Goal: Use online tool/utility: Utilize a website feature to perform a specific function

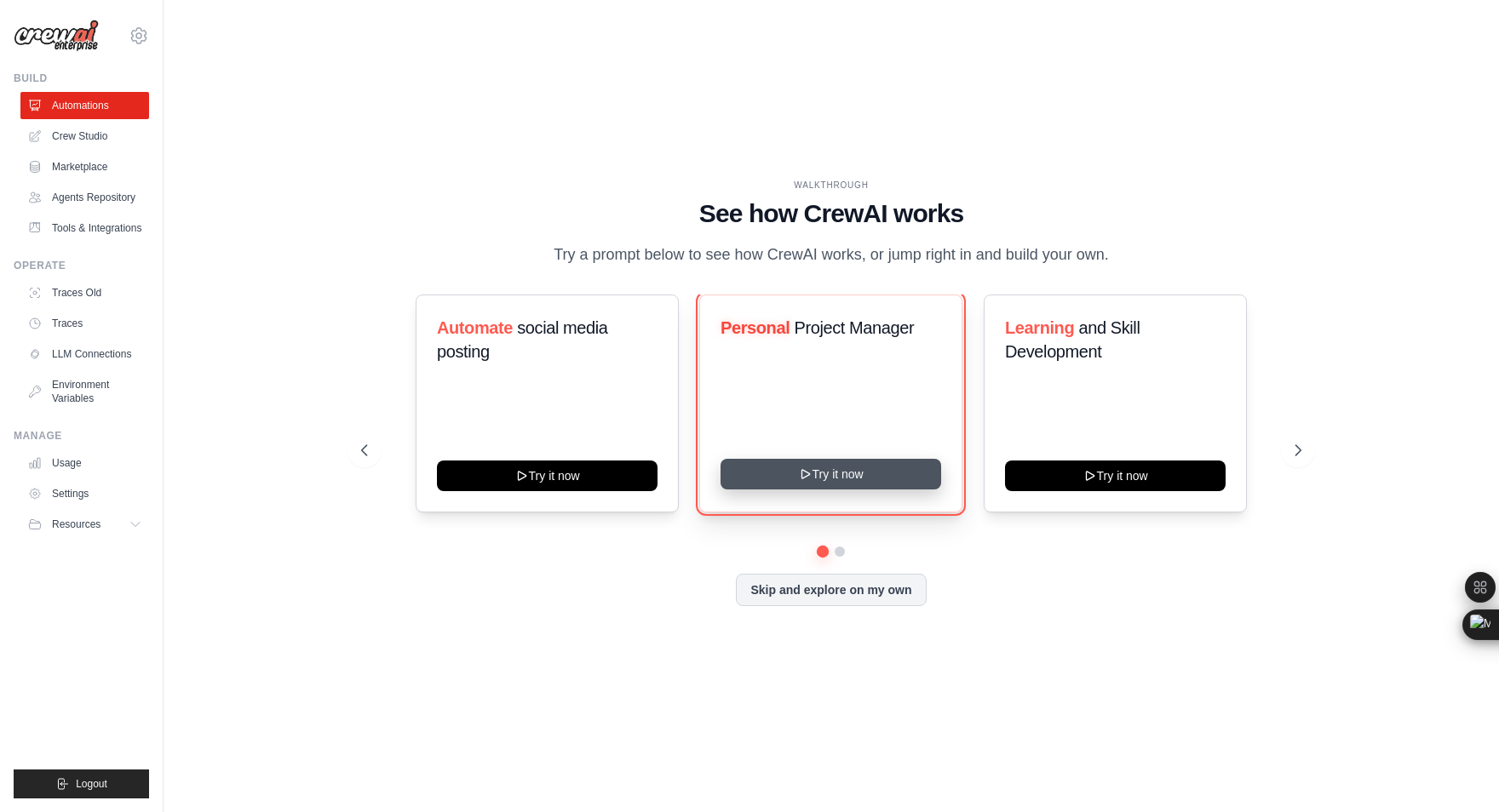
click at [816, 480] on button "Try it now" at bounding box center [830, 473] width 221 height 31
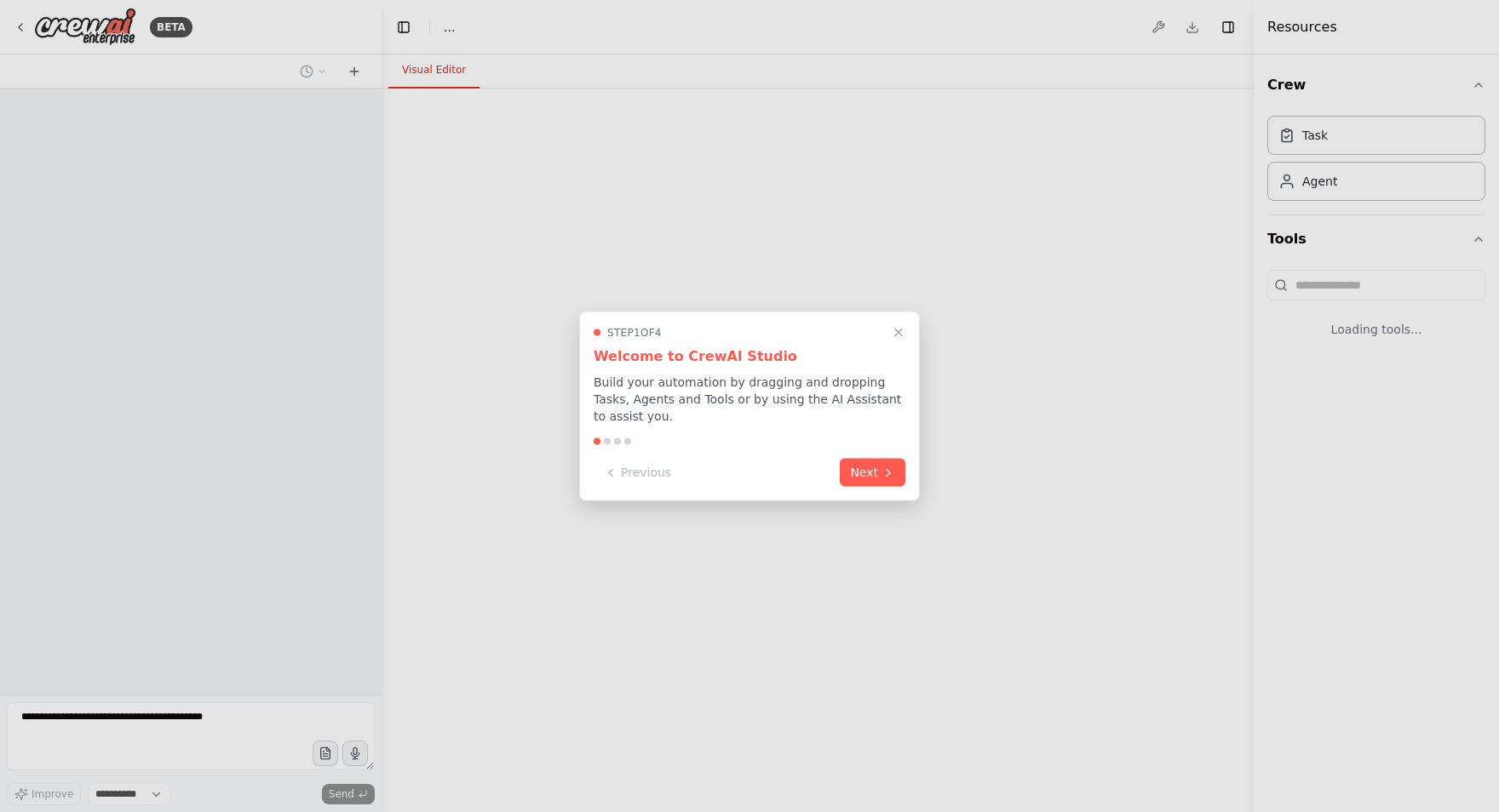
select select "****"
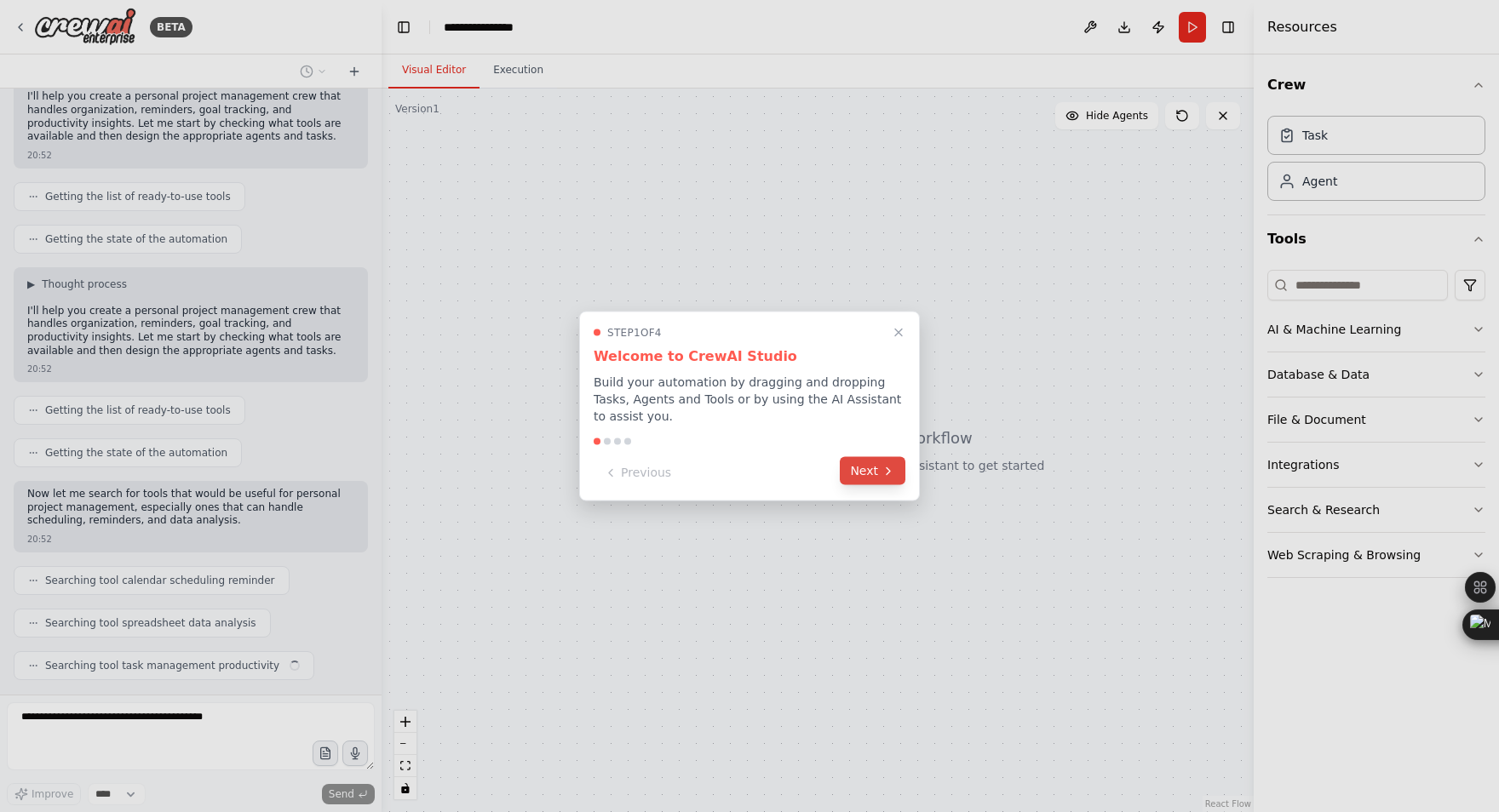
scroll to position [190, 0]
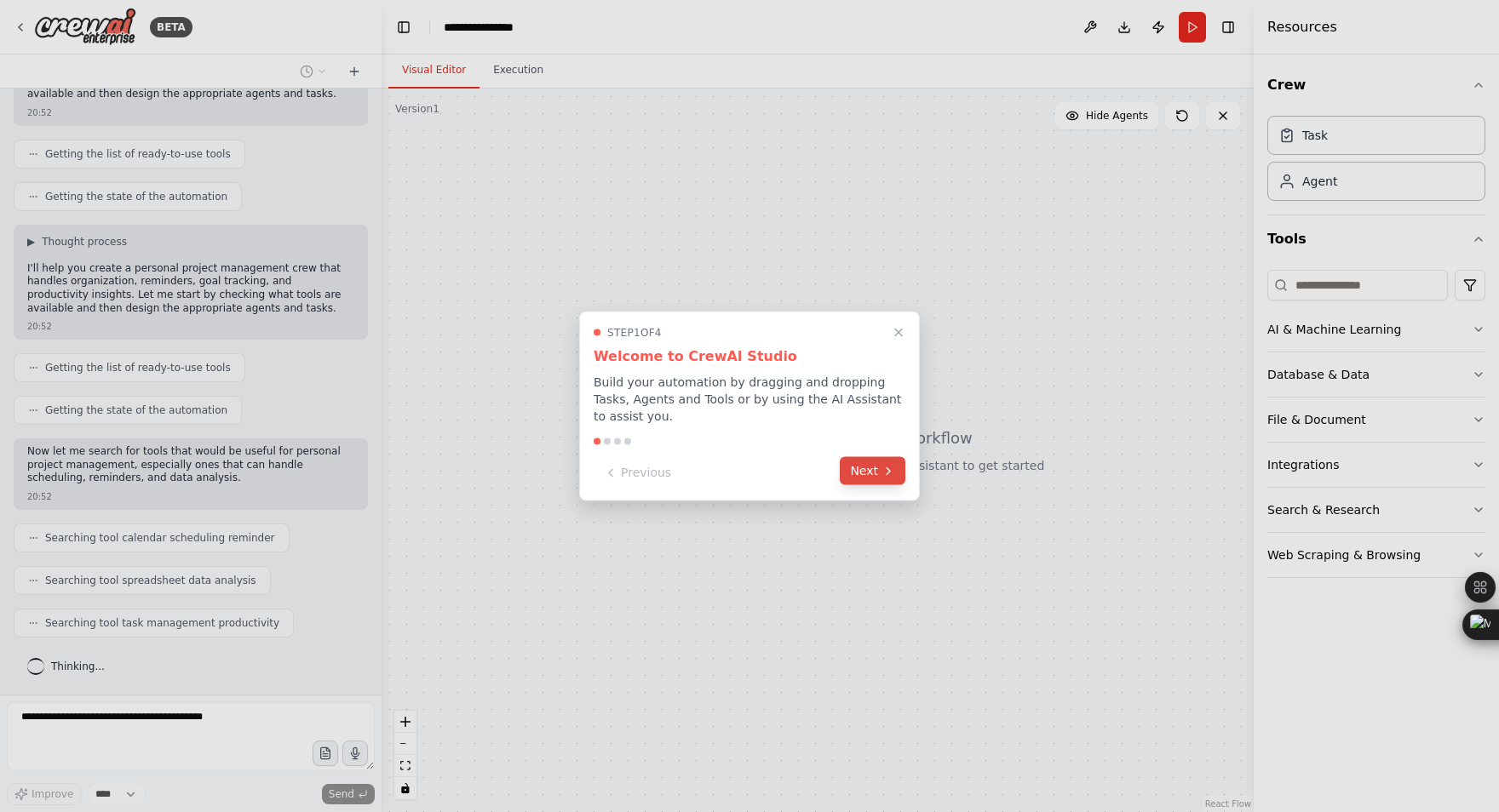
click at [861, 474] on button "Next" at bounding box center [873, 471] width 65 height 28
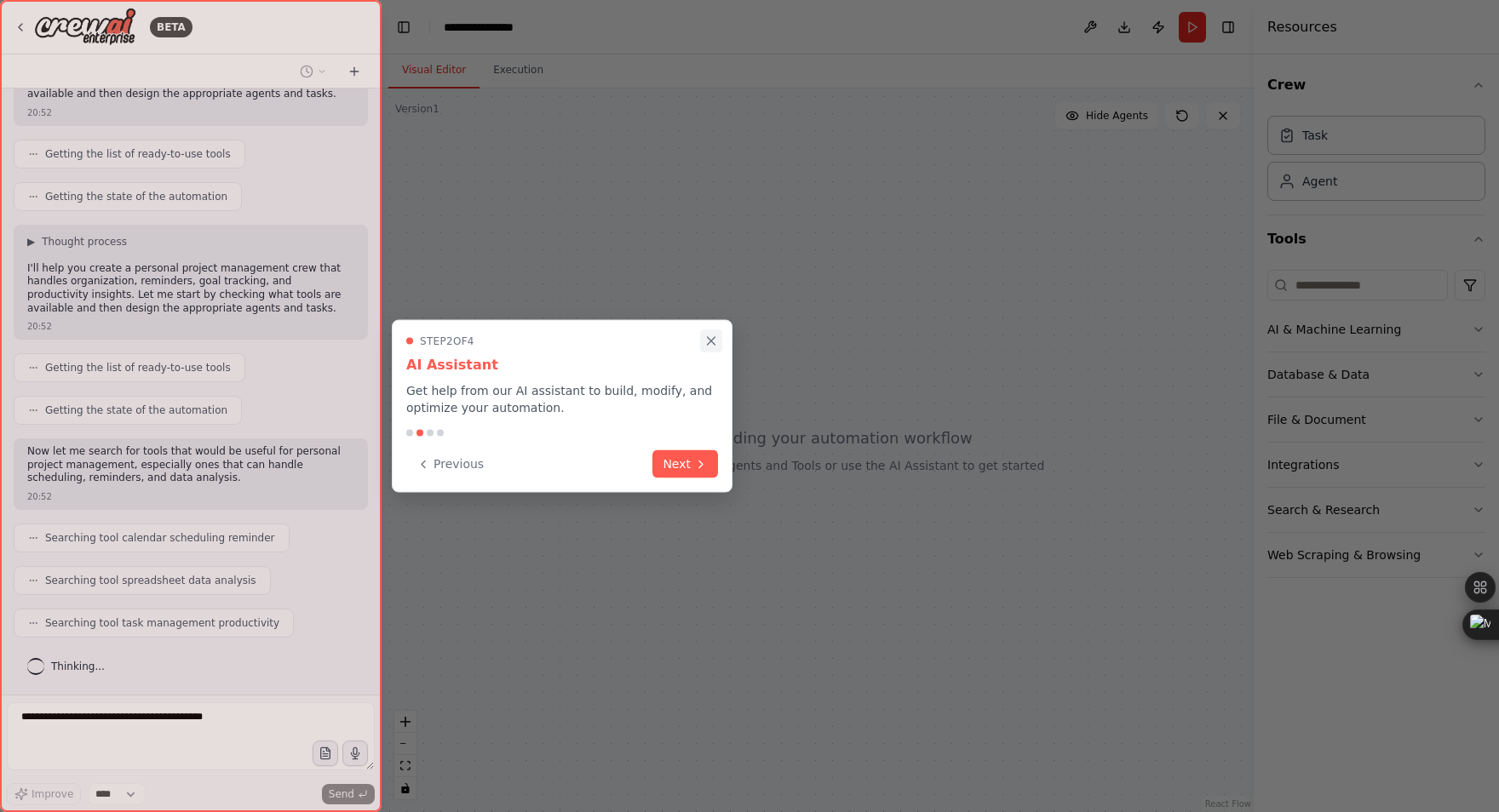
click at [711, 344] on icon "Close walkthrough" at bounding box center [710, 341] width 15 height 15
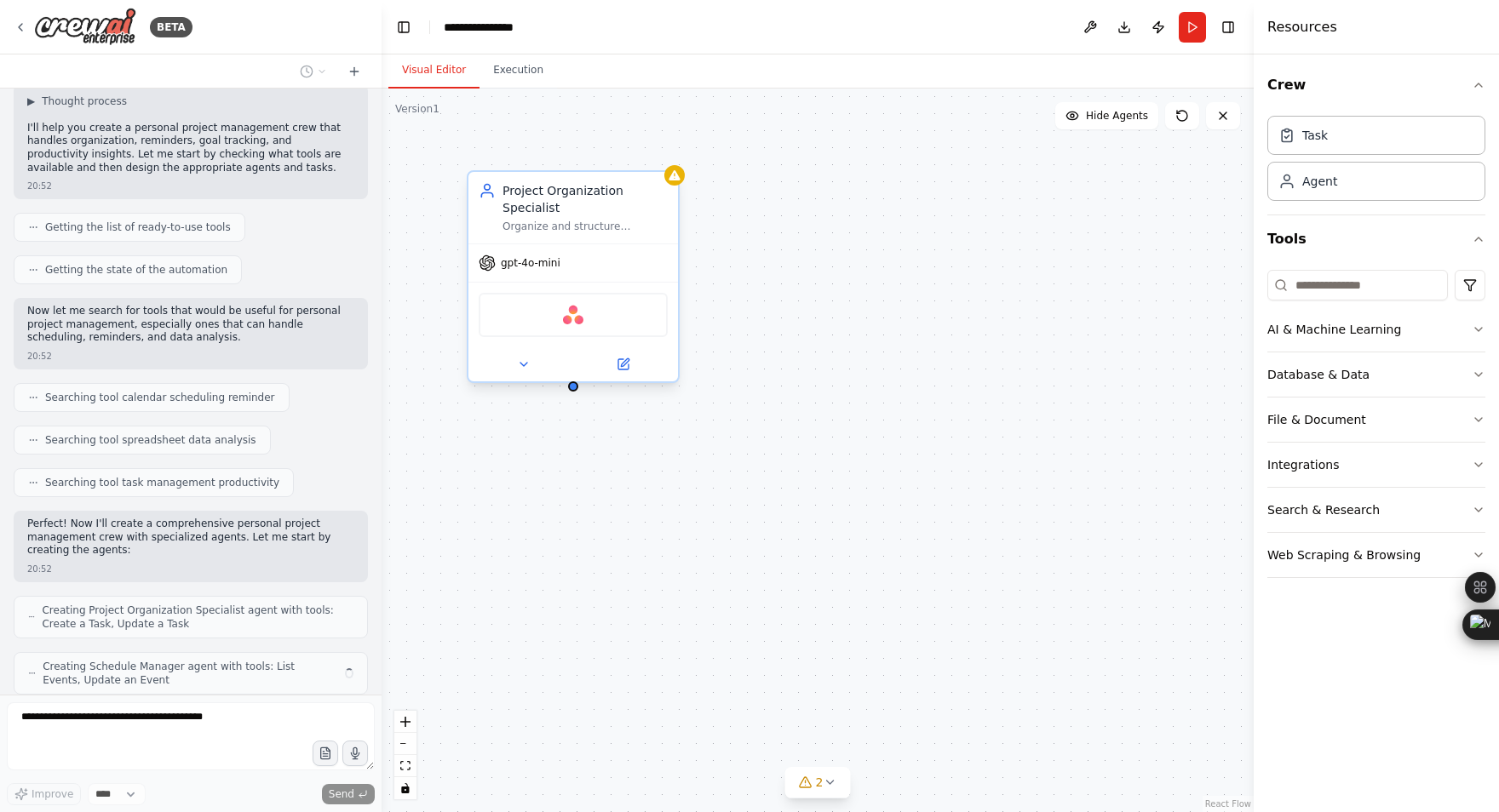
scroll to position [386, 0]
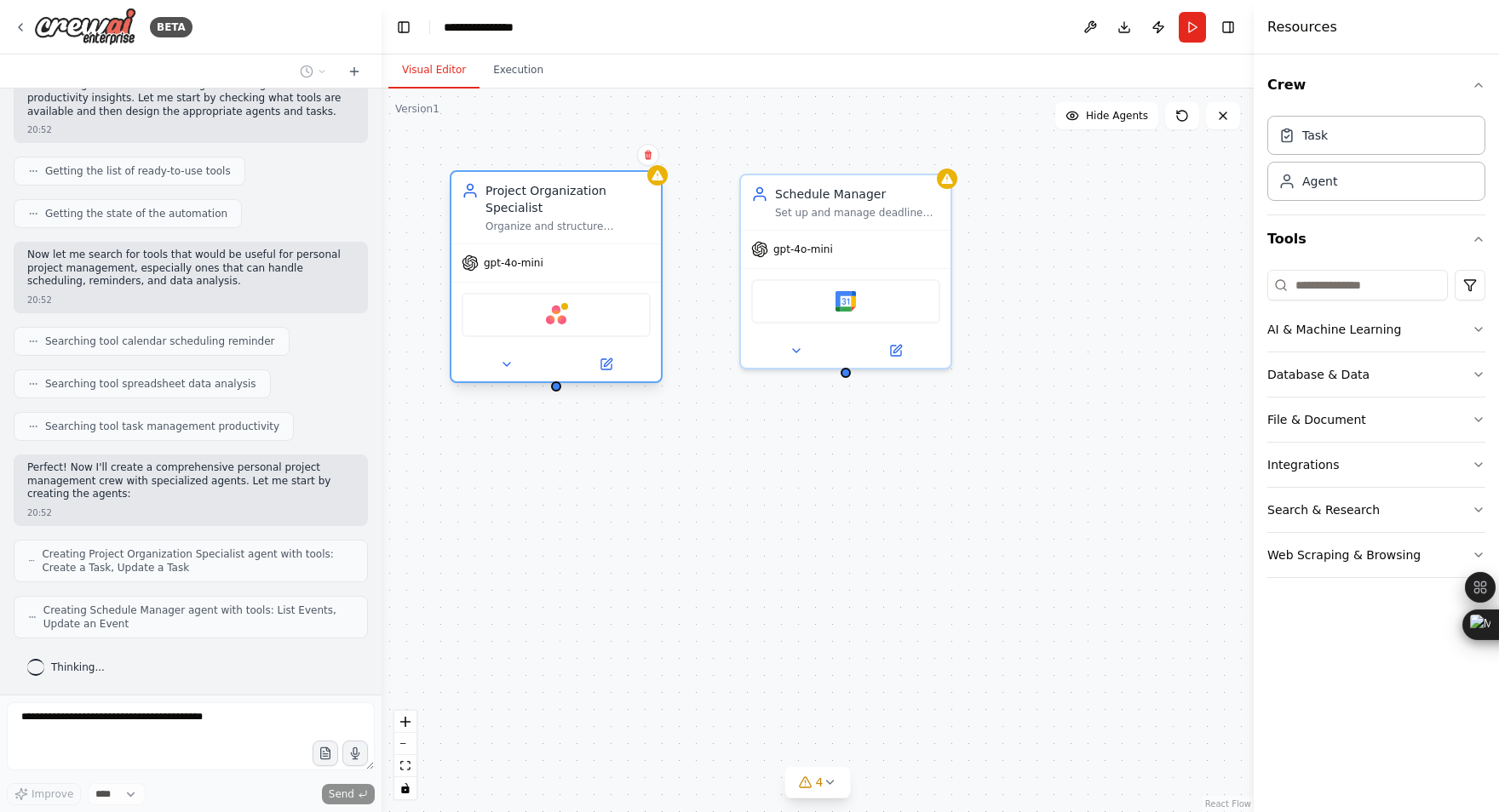
drag, startPoint x: 646, startPoint y: 191, endPoint x: 632, endPoint y: 194, distance: 14.3
click at [632, 194] on div "Project Organization Specialist" at bounding box center [568, 199] width 165 height 34
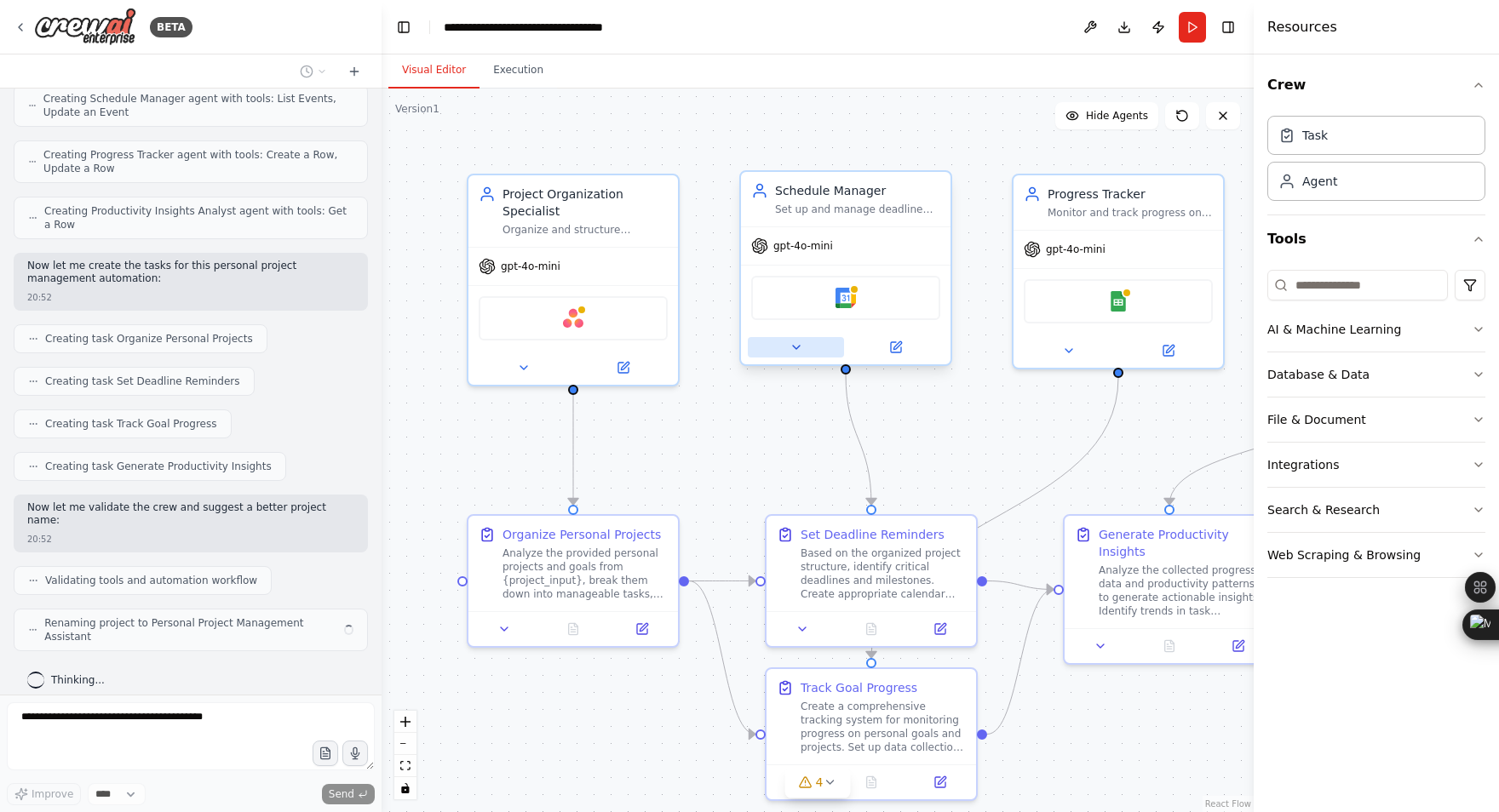
scroll to position [884, 0]
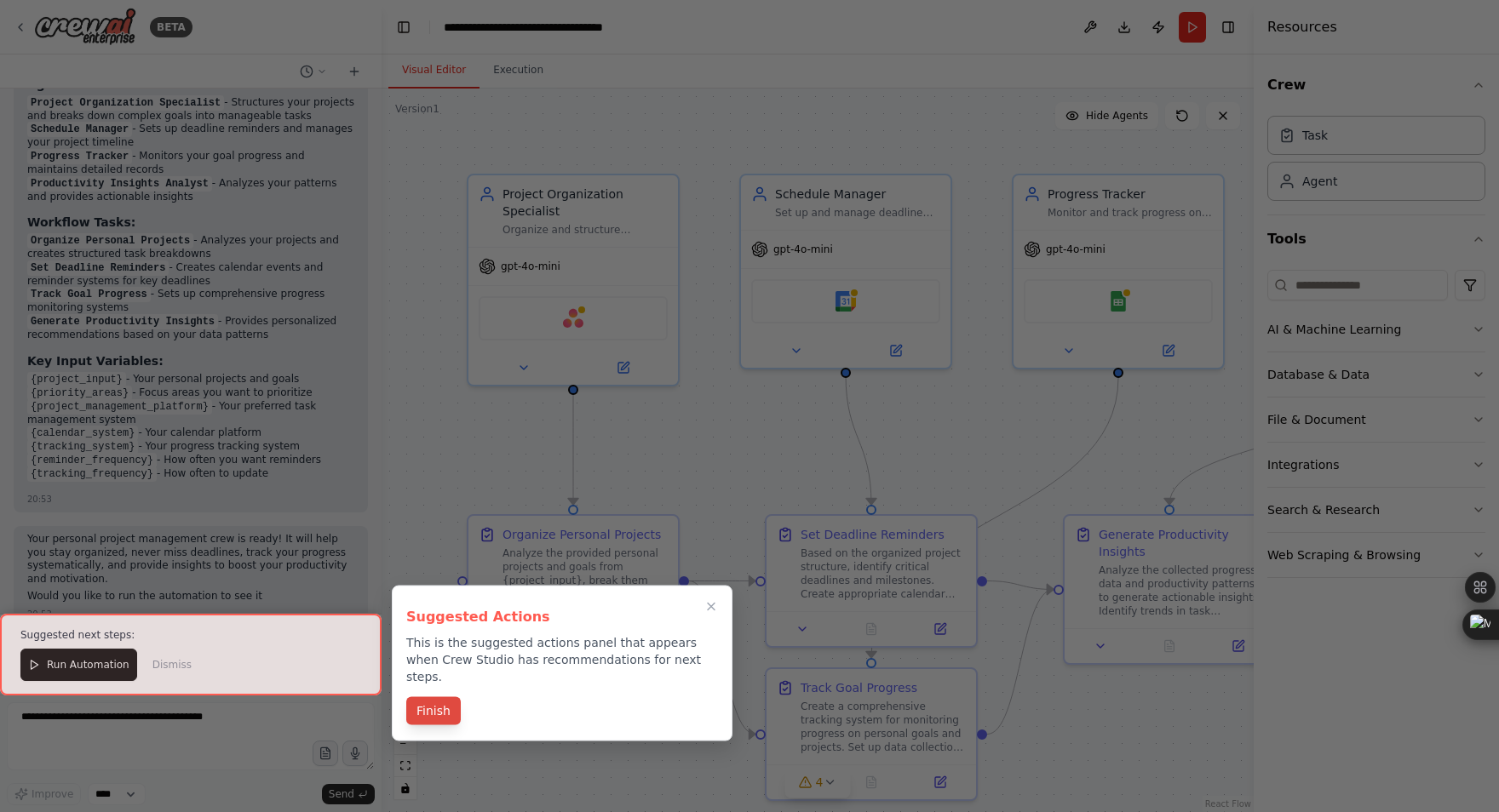
click at [433, 697] on button "Finish" at bounding box center [433, 711] width 54 height 28
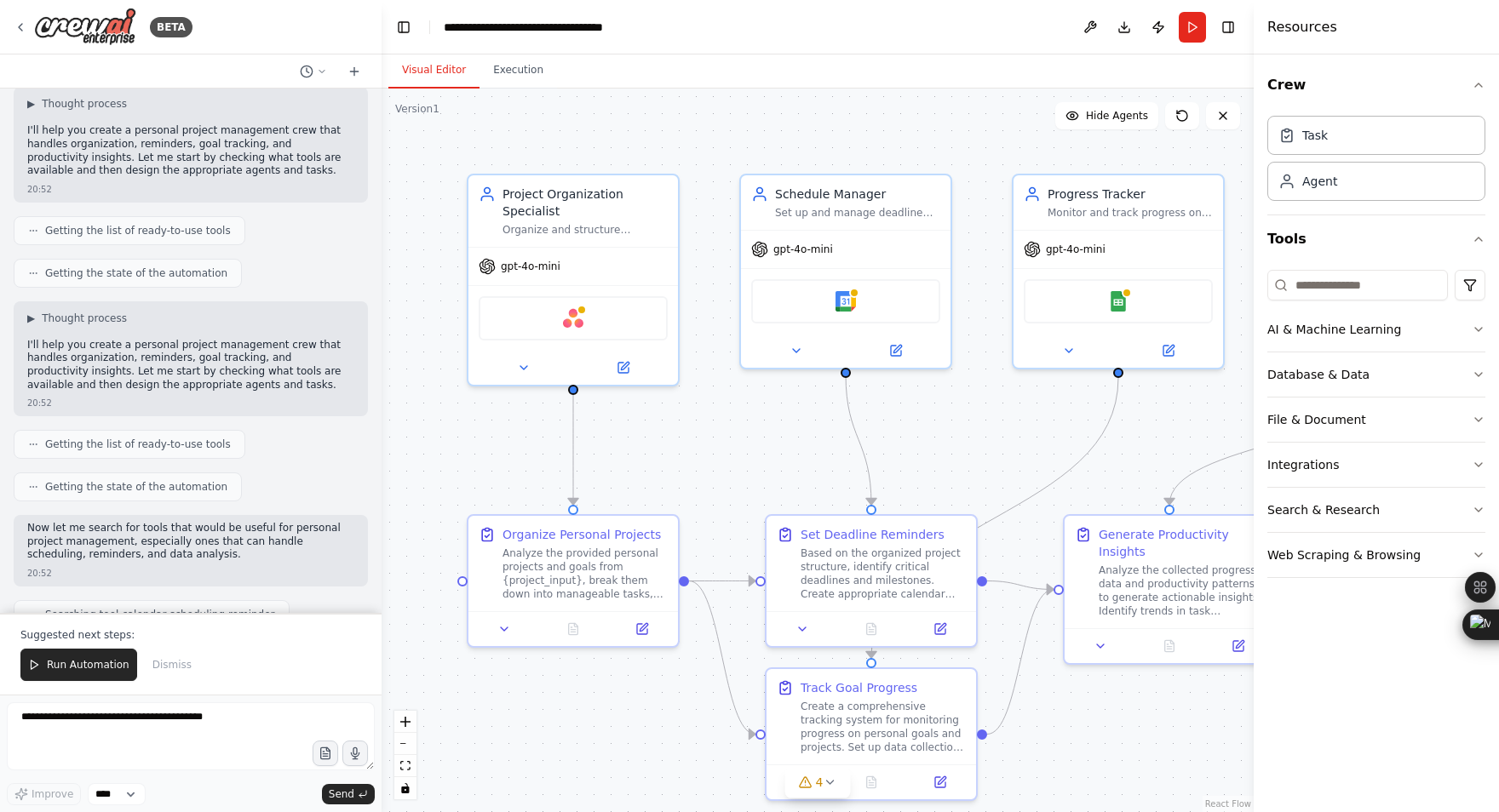
scroll to position [0, 0]
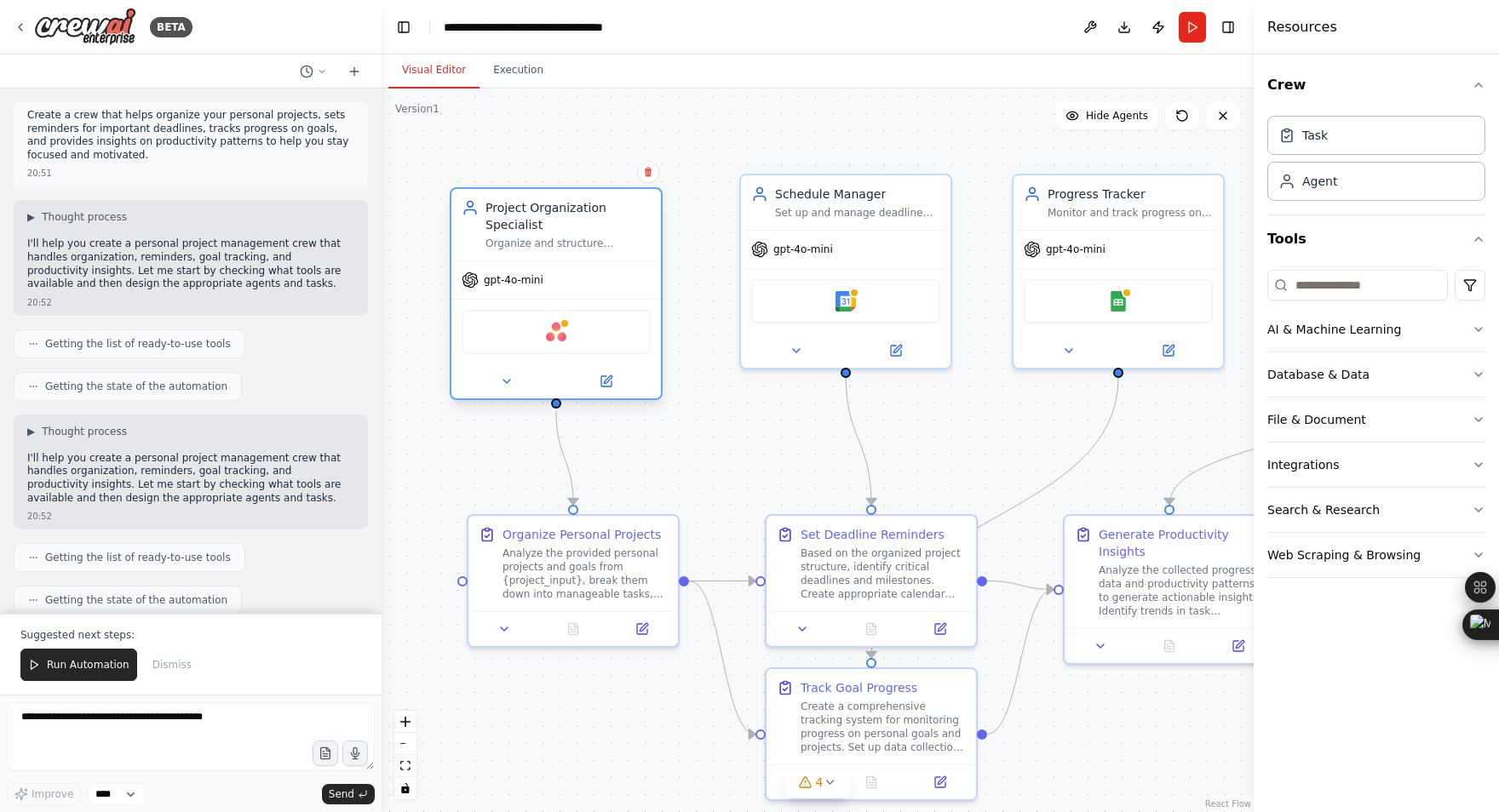
drag, startPoint x: 610, startPoint y: 257, endPoint x: 586, endPoint y: 268, distance: 26.4
click at [586, 268] on div "gpt-4o-mini" at bounding box center [556, 280] width 209 height 38
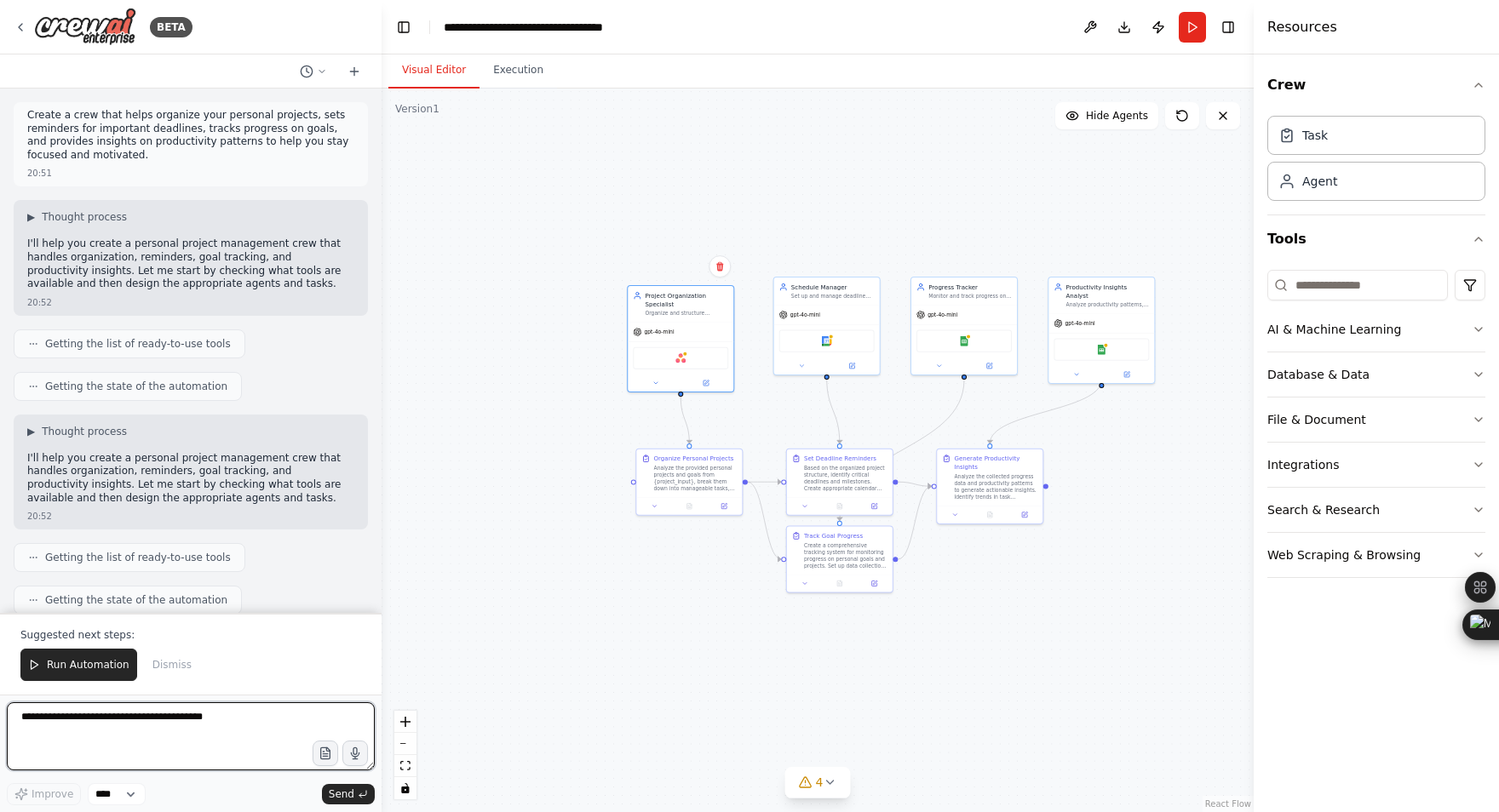
click at [97, 726] on textarea at bounding box center [190, 736] width 368 height 68
paste textarea "**********"
type textarea "**********"
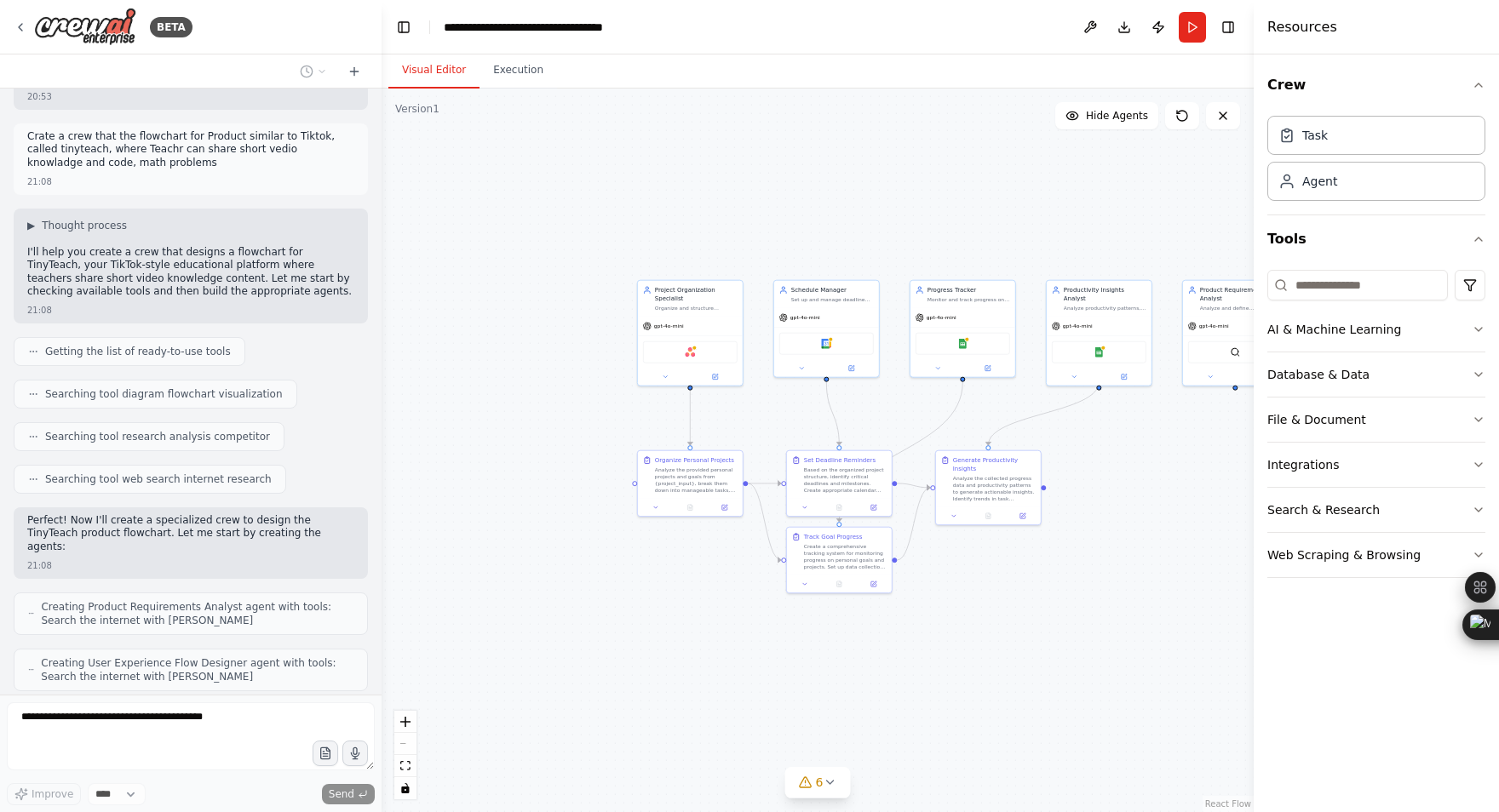
scroll to position [2239, 0]
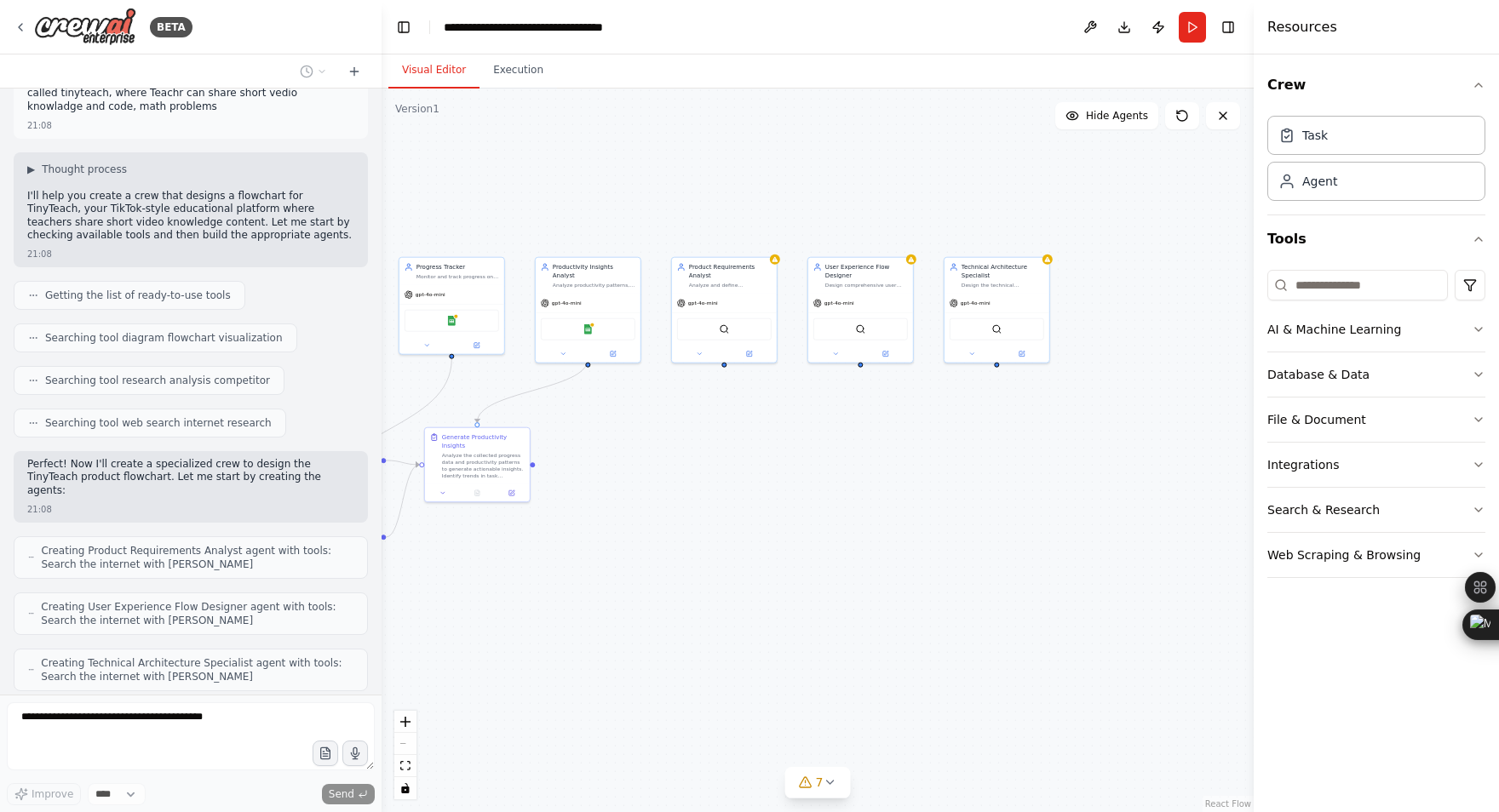
drag, startPoint x: 971, startPoint y: 640, endPoint x: 459, endPoint y: 618, distance: 512.5
click at [459, 618] on div ".deletable-edge-delete-btn { width: 20px; height: 20px; border: 0px solid #ffff…" at bounding box center [817, 450] width 872 height 724
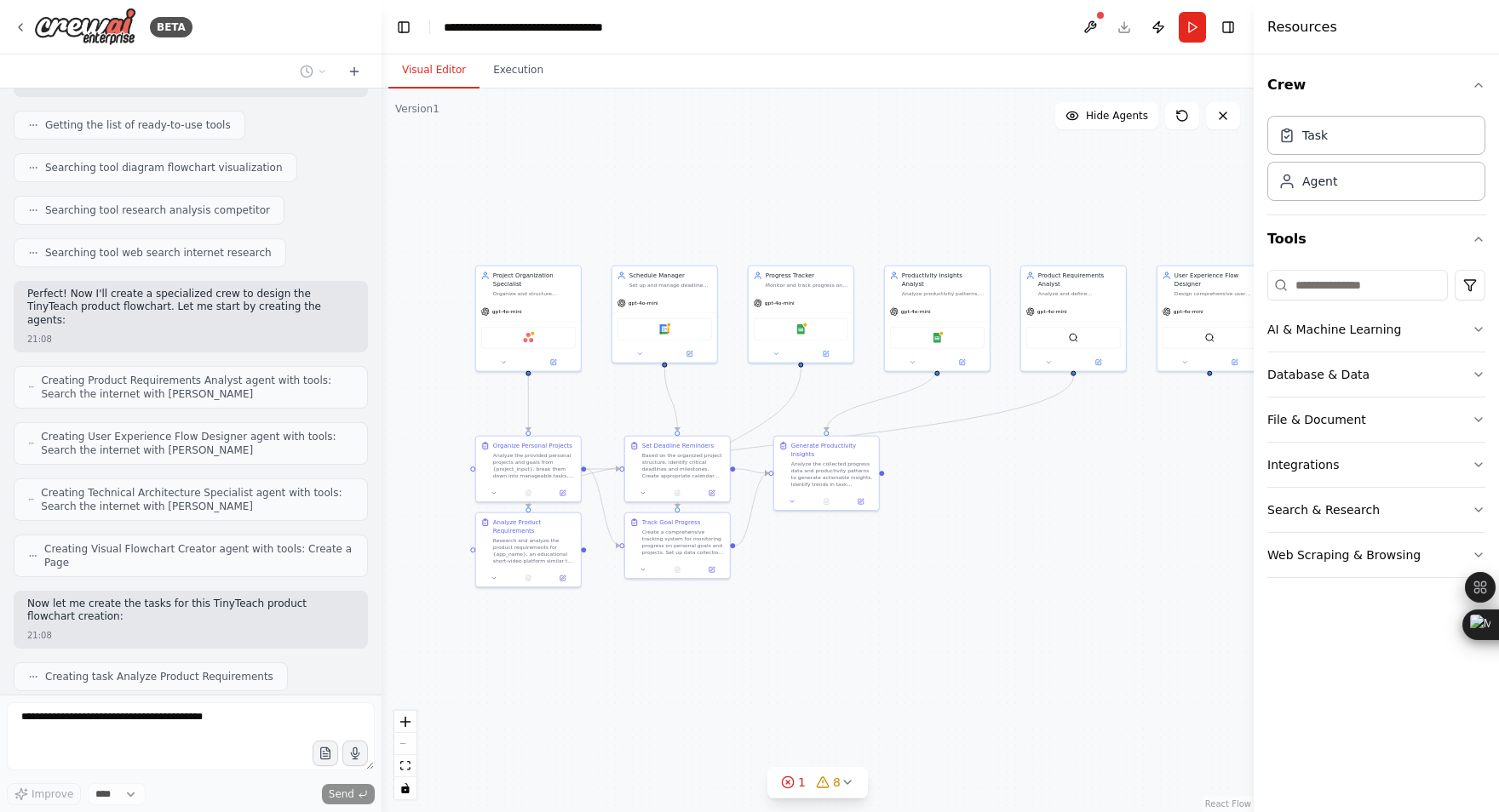
scroll to position [2452, 0]
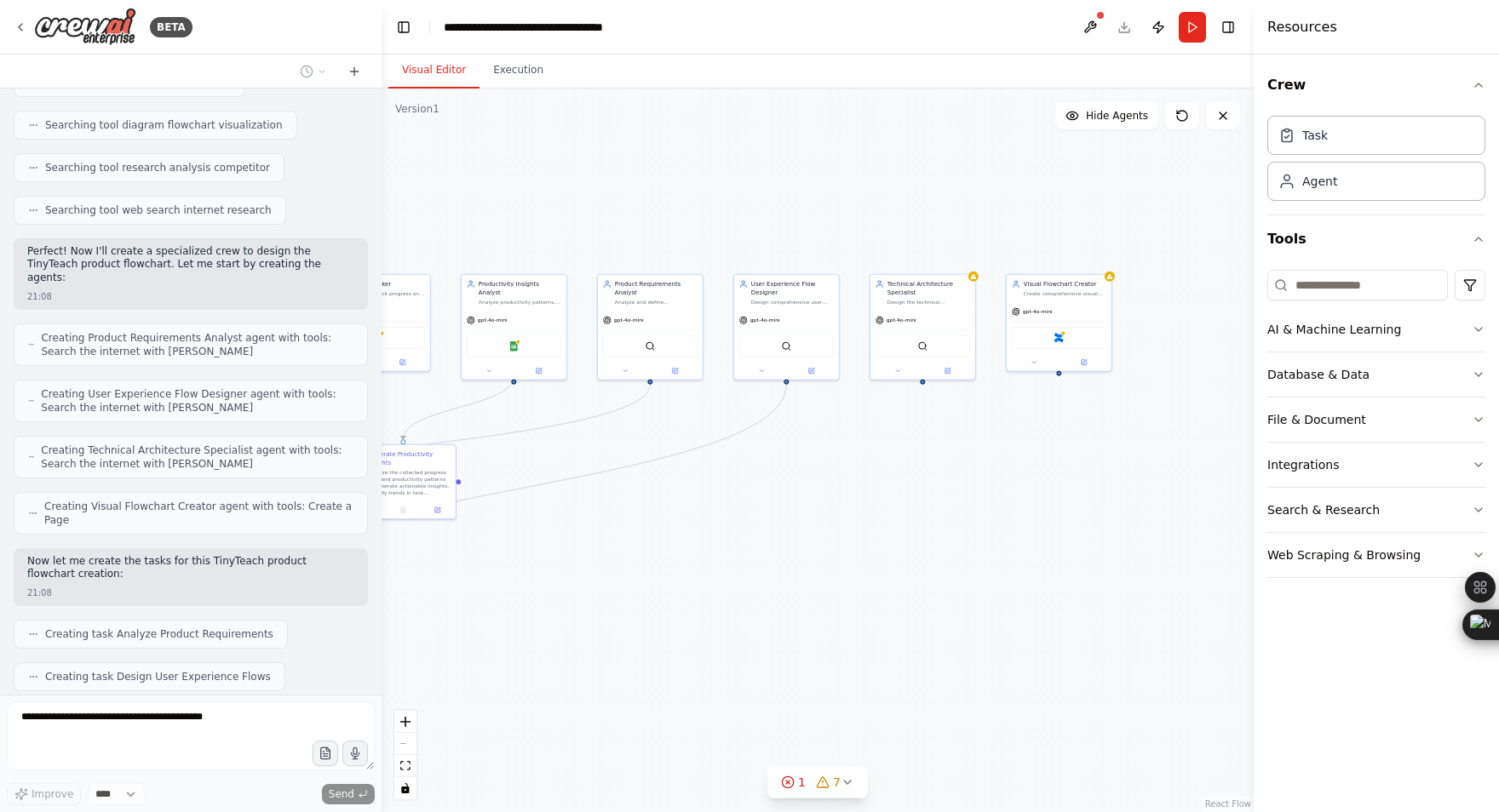
drag, startPoint x: 597, startPoint y: 606, endPoint x: 524, endPoint y: 622, distance: 74.7
click at [524, 622] on div ".deletable-edge-delete-btn { width: 20px; height: 20px; border: 0px solid #ffff…" at bounding box center [817, 450] width 872 height 724
